Goal: Task Accomplishment & Management: Manage account settings

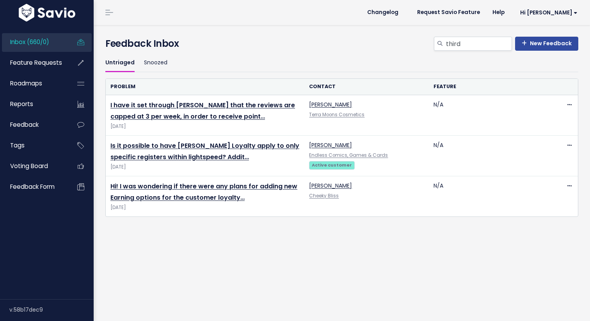
click at [43, 46] on link "Inbox (660/0)" at bounding box center [33, 42] width 63 height 18
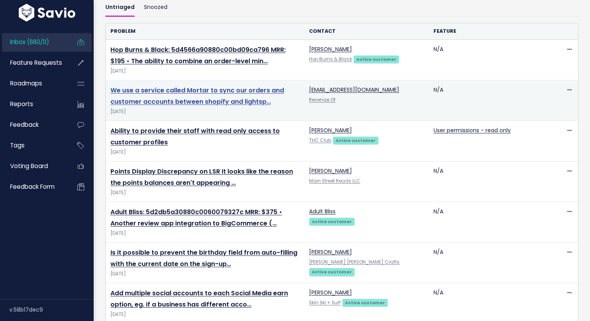
scroll to position [57, 0]
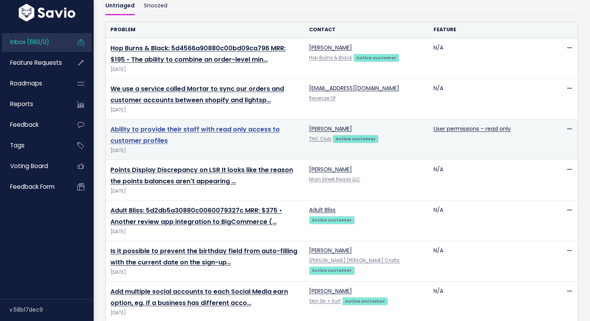
click at [189, 130] on link "Ability to provide their staff with read only access to customer profiles" at bounding box center [194, 135] width 169 height 20
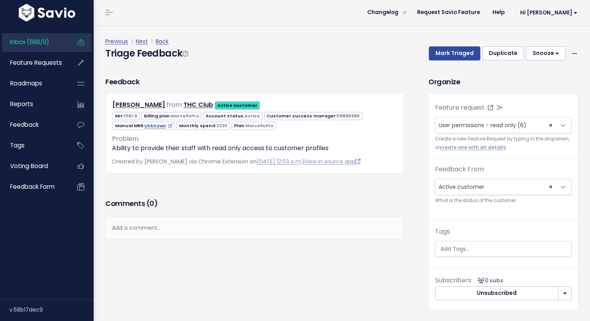
click at [407, 139] on div "Feedback Kyle Arora from THC Club Active customer" at bounding box center [254, 124] width 310 height 97
click at [453, 51] on button "Mark Triaged" at bounding box center [454, 53] width 51 height 14
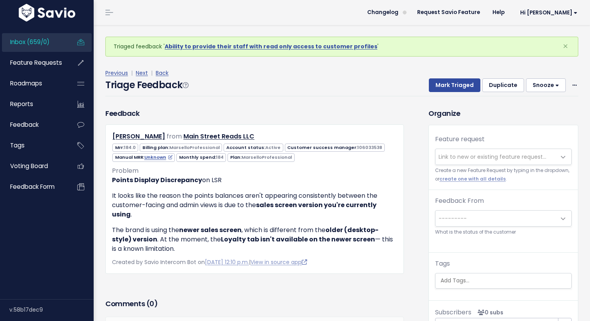
click at [60, 50] on link "Inbox (659/0)" at bounding box center [33, 42] width 63 height 18
